Goal: Check status: Check status

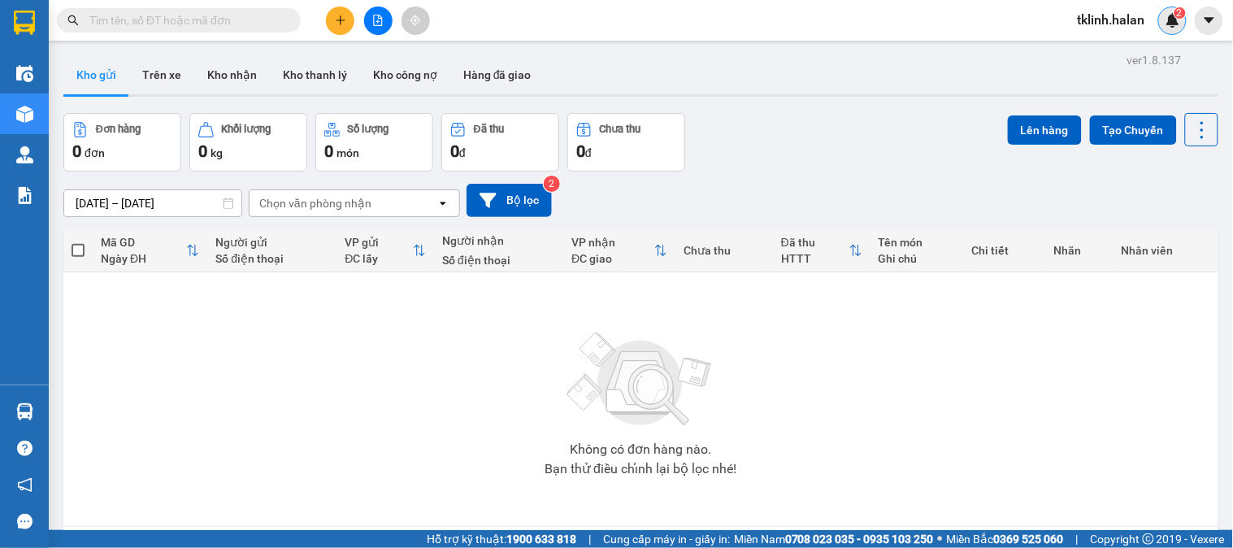
click at [1174, 19] on img at bounding box center [1172, 20] width 15 height 15
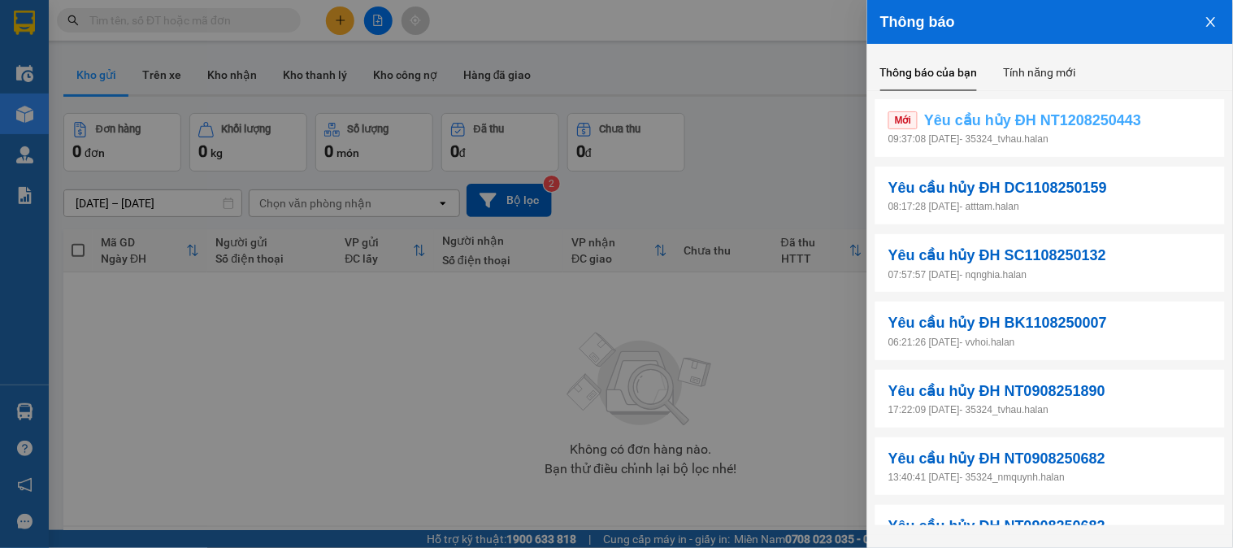
click at [1125, 124] on span "Yêu cầu hủy ĐH NT1208250443" at bounding box center [1032, 120] width 217 height 23
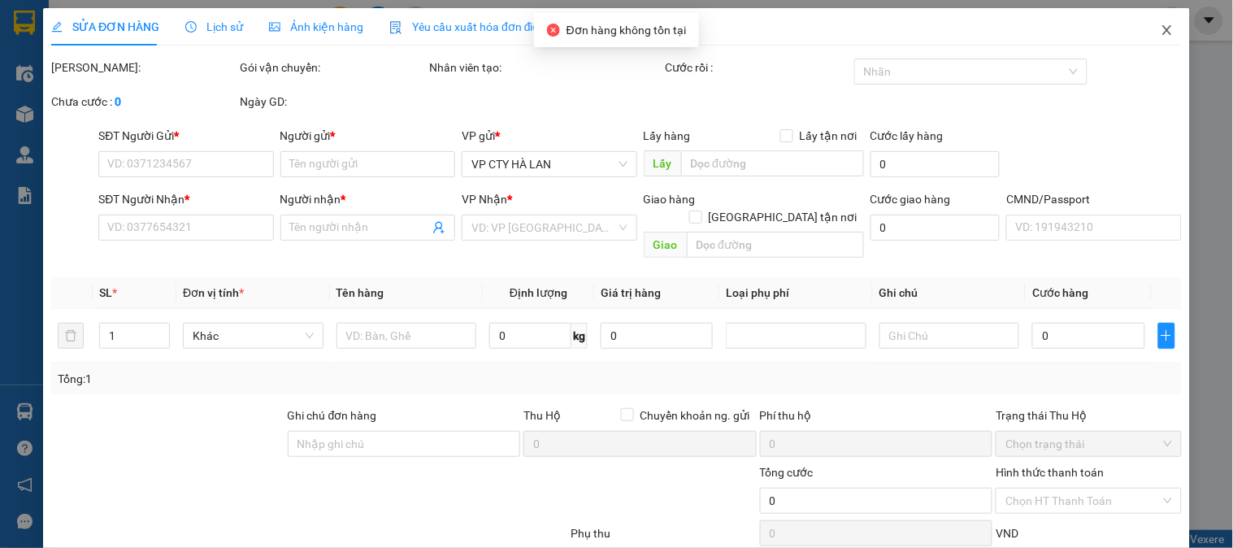
click at [1160, 27] on icon "close" at bounding box center [1166, 30] width 13 height 13
